Goal: Find specific page/section: Find specific page/section

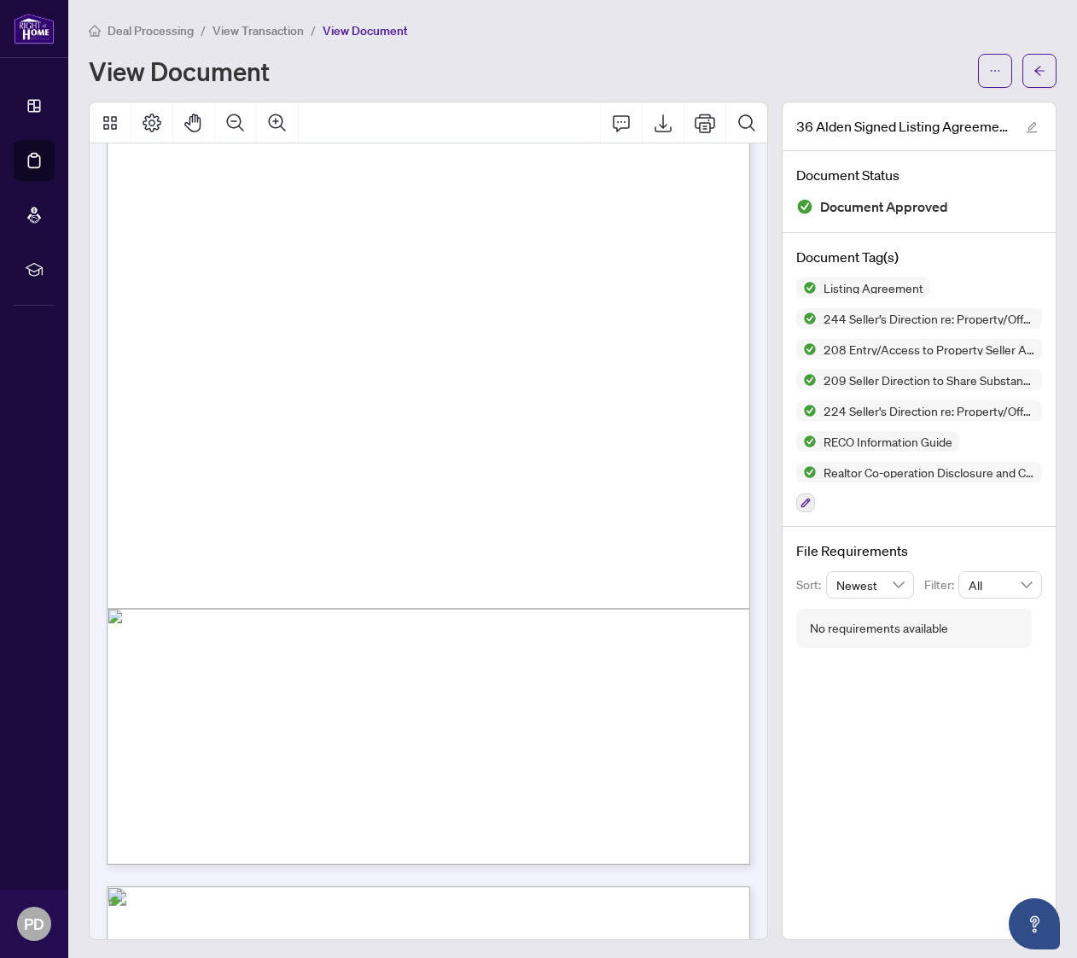
scroll to position [2, 0]
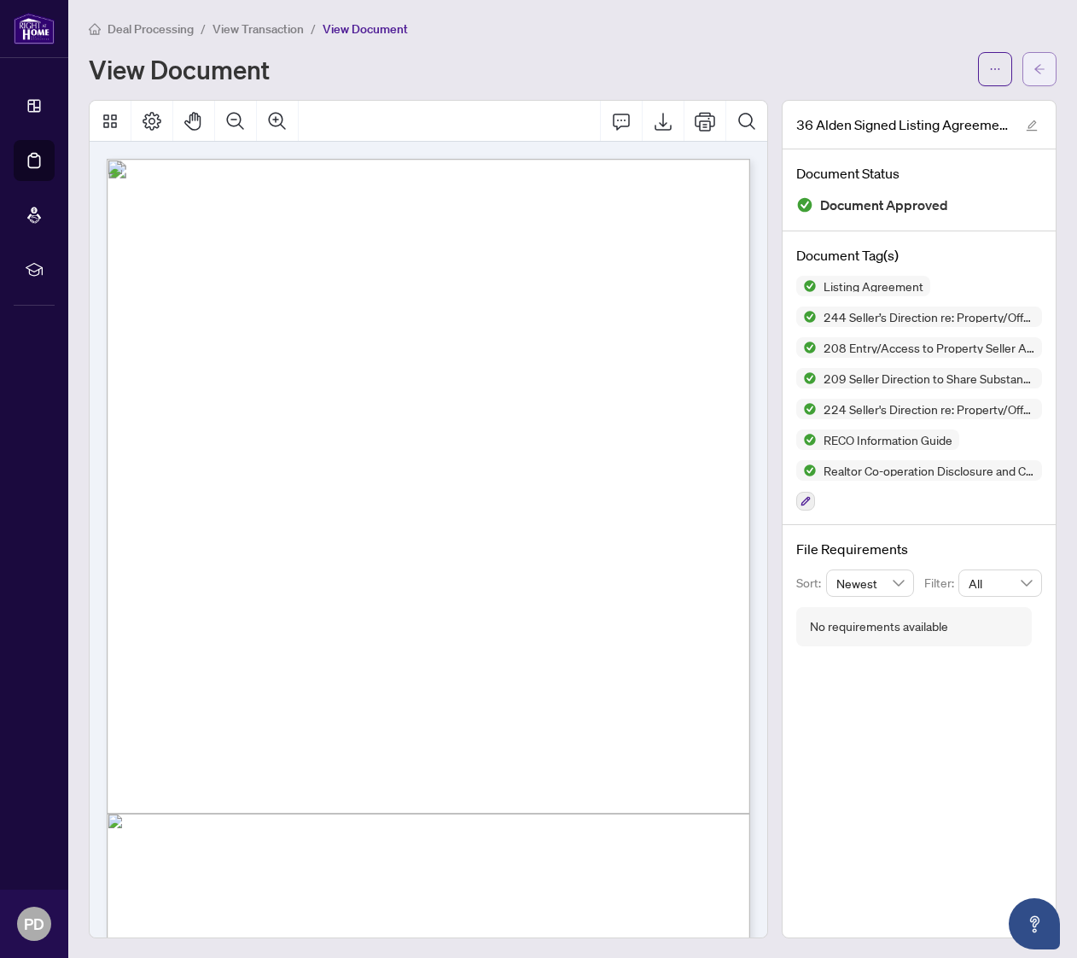
click at [1049, 65] on button "button" at bounding box center [1040, 69] width 34 height 34
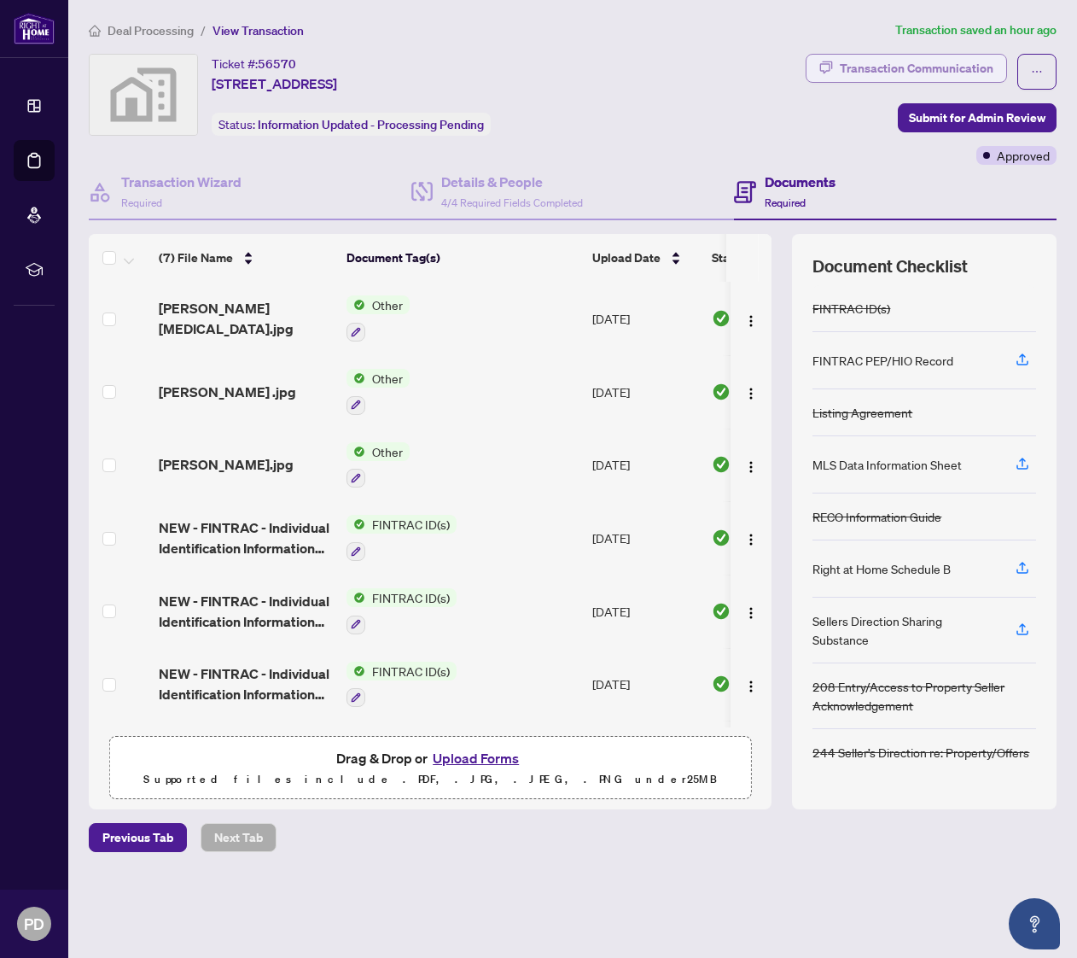
click at [930, 65] on div "Transaction Communication" at bounding box center [917, 68] width 154 height 27
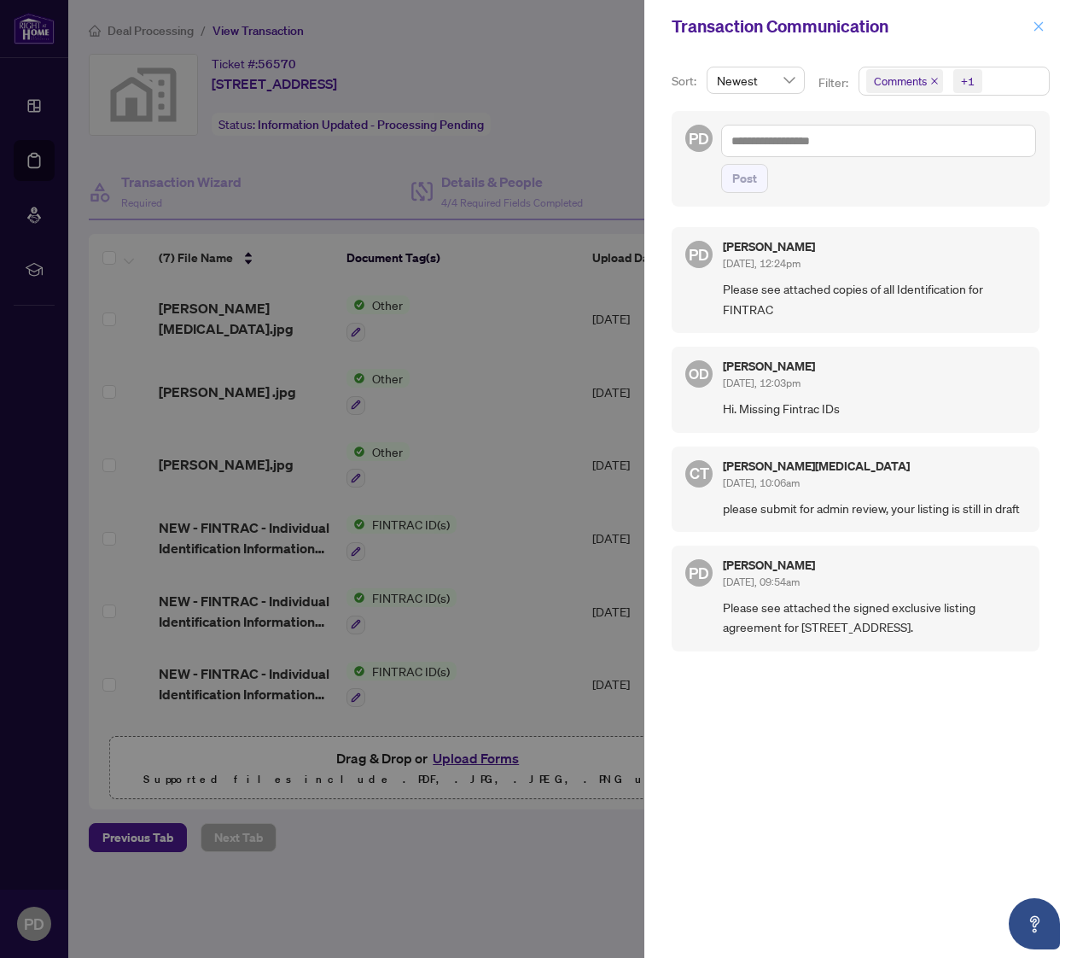
click at [1037, 24] on icon "close" at bounding box center [1039, 26] width 12 height 12
